Goal: Navigation & Orientation: Find specific page/section

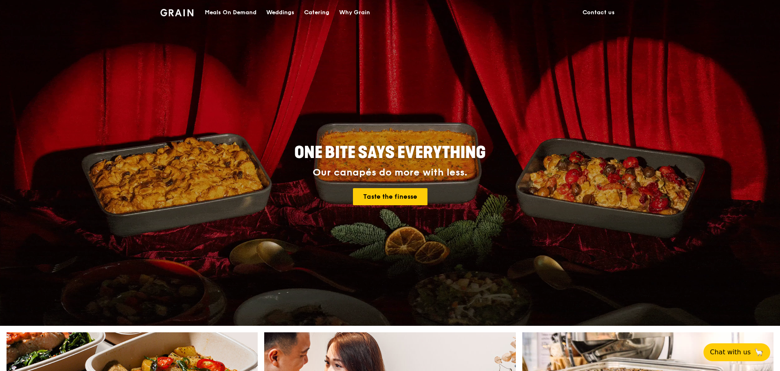
click at [603, 12] on link "Contact us" at bounding box center [599, 12] width 42 height 24
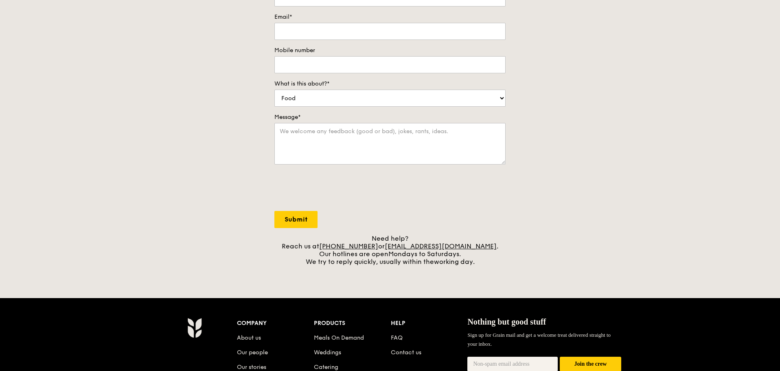
scroll to position [244, 0]
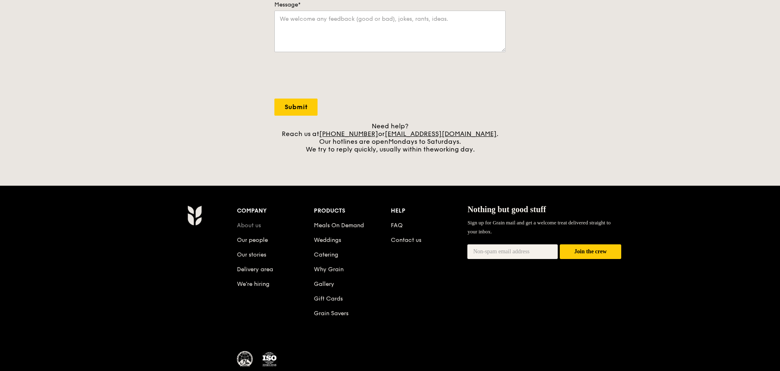
click at [256, 227] on link "About us" at bounding box center [249, 225] width 24 height 7
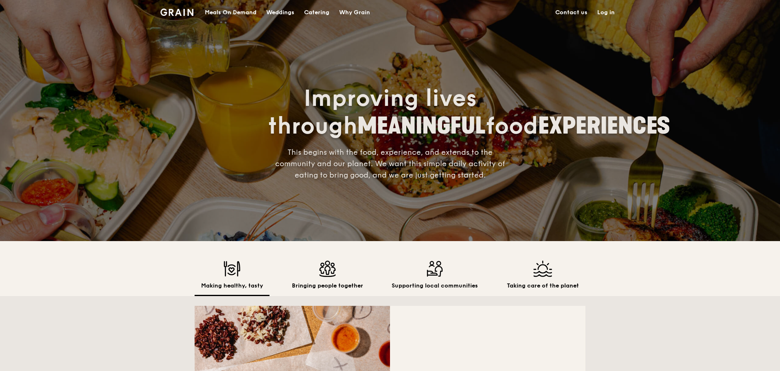
click at [352, 12] on div "Why Grain" at bounding box center [354, 12] width 31 height 24
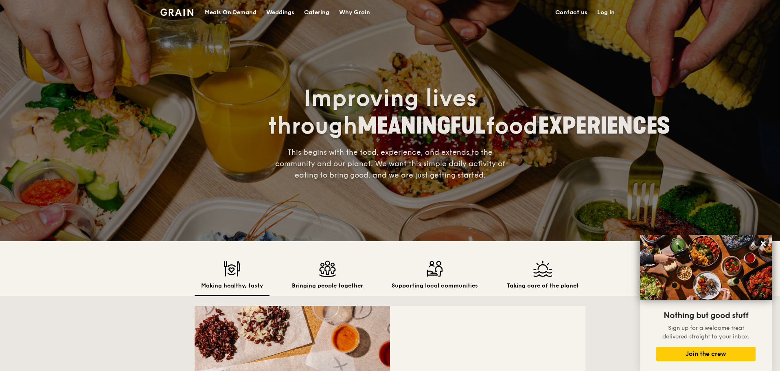
click at [581, 14] on link "Contact us" at bounding box center [571, 12] width 42 height 24
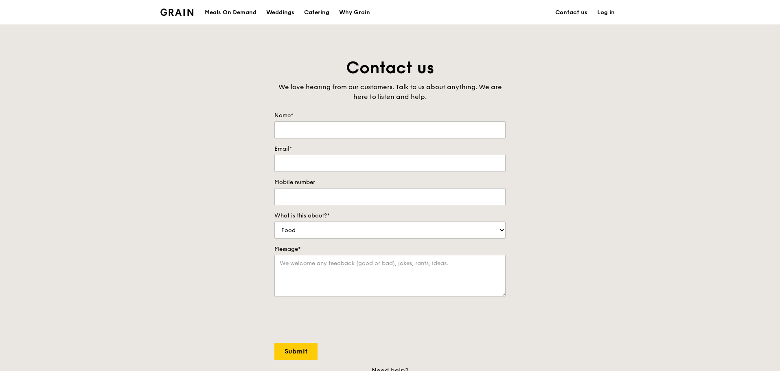
click at [179, 11] on img at bounding box center [176, 12] width 33 height 7
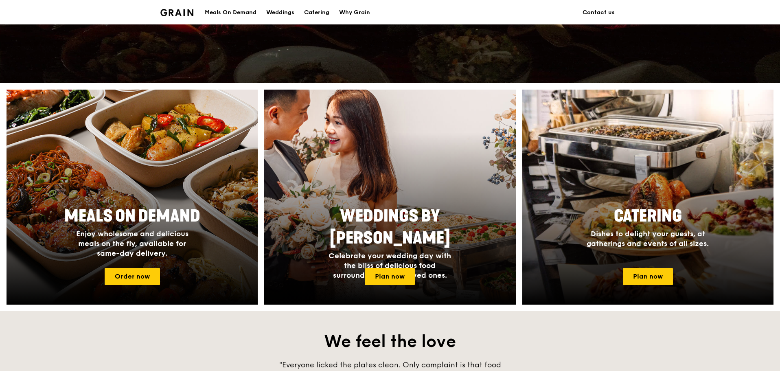
scroll to position [244, 0]
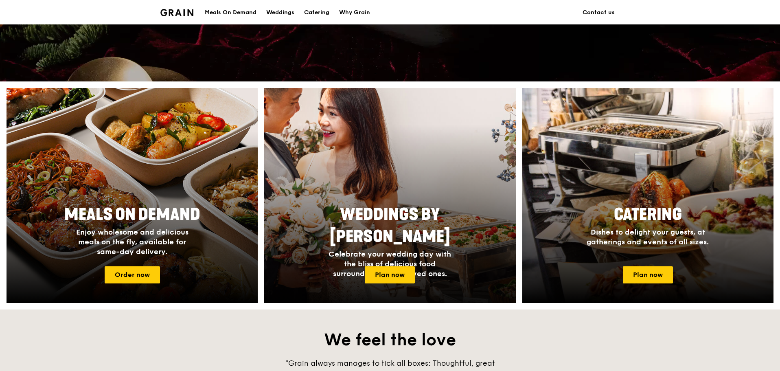
click at [356, 171] on div at bounding box center [390, 195] width 276 height 237
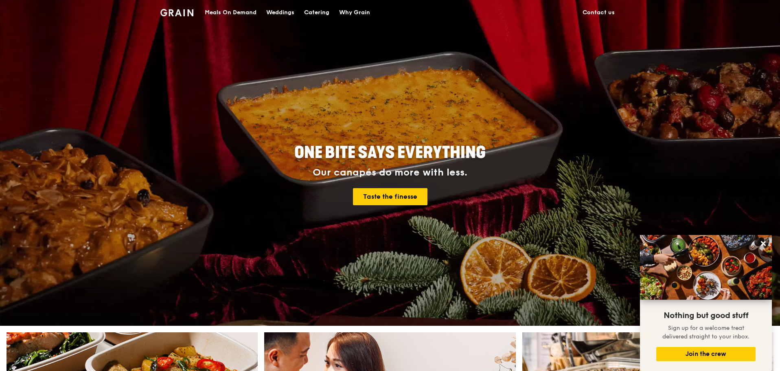
click at [189, 13] on img at bounding box center [176, 12] width 33 height 7
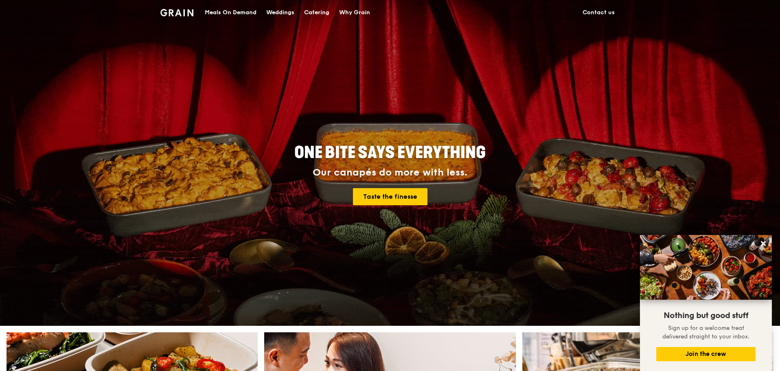
click at [176, 13] on img at bounding box center [176, 12] width 33 height 7
click at [358, 14] on div "Why Grain" at bounding box center [354, 12] width 31 height 24
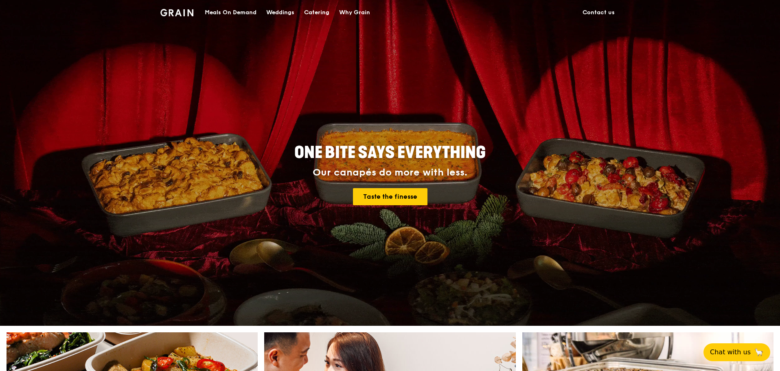
click at [239, 11] on div "Meals On Demand" at bounding box center [231, 12] width 52 height 24
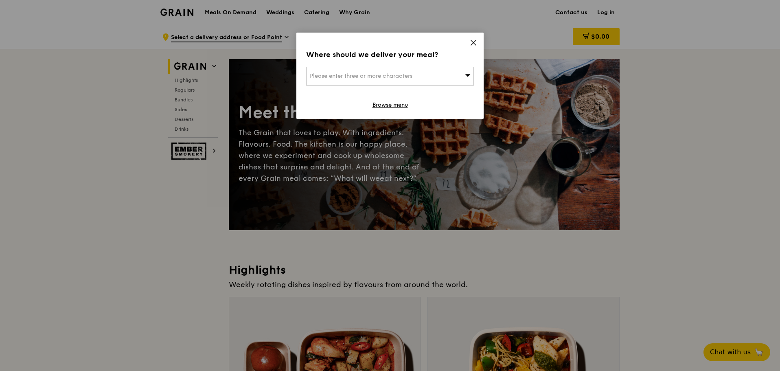
click at [473, 41] on icon at bounding box center [473, 42] width 7 height 7
